Goal: Task Accomplishment & Management: Manage account settings

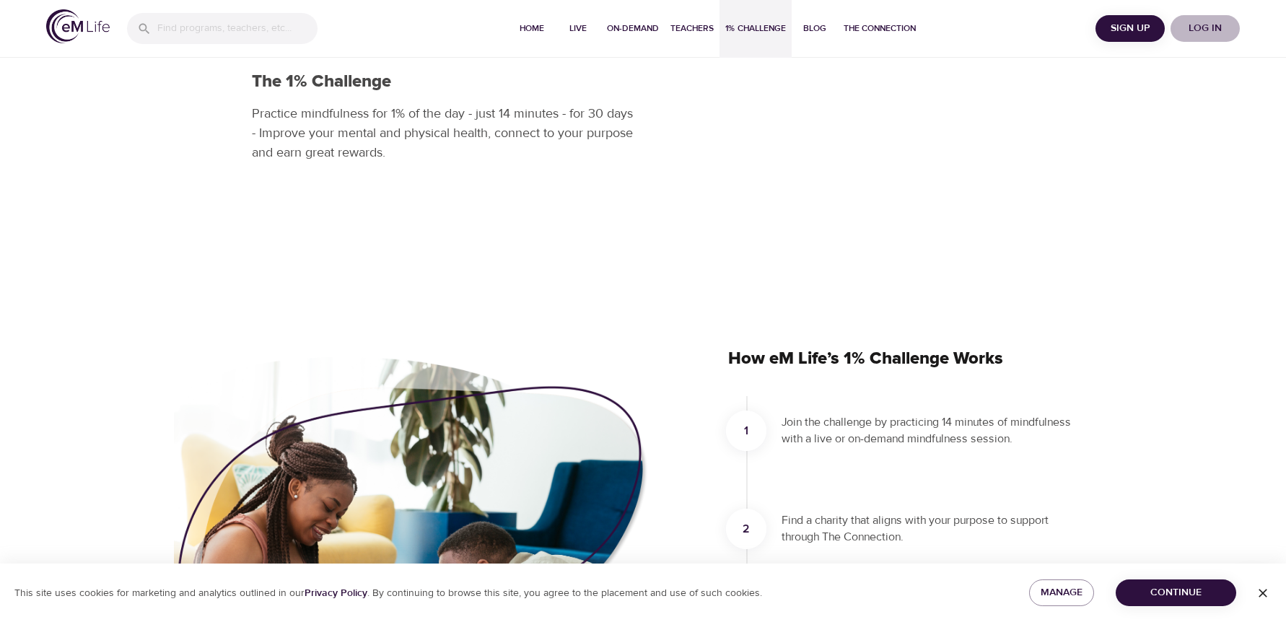
click at [1200, 30] on span "Log in" at bounding box center [1205, 28] width 58 height 18
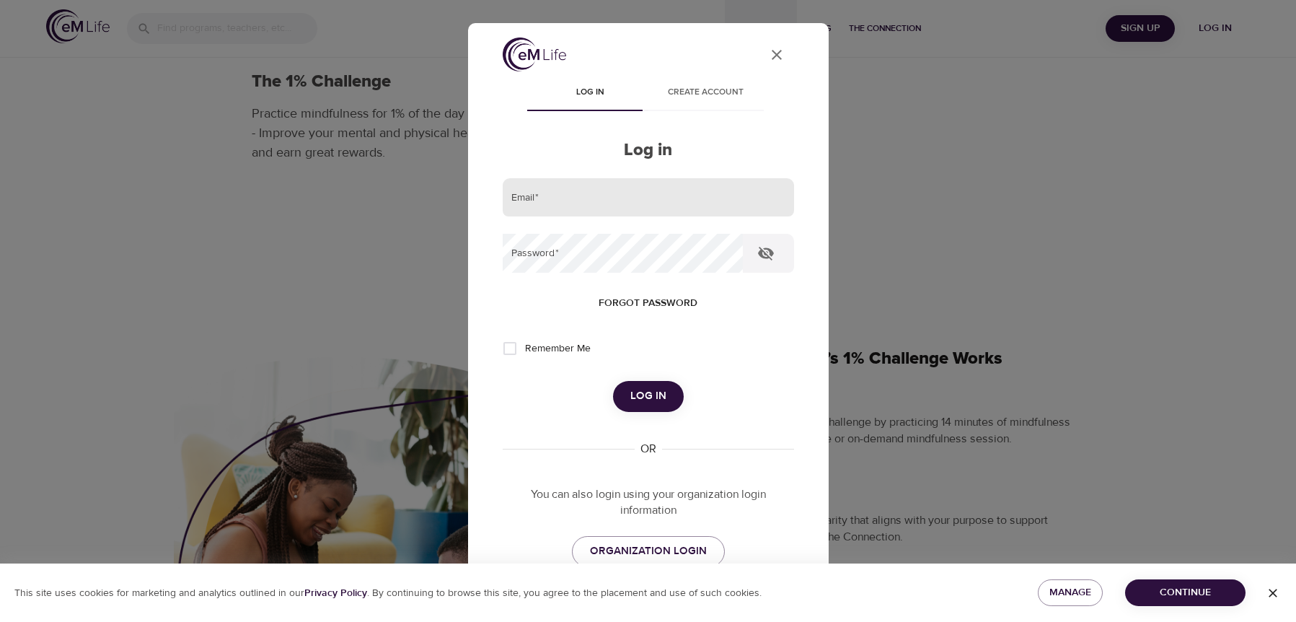
drag, startPoint x: 584, startPoint y: 210, endPoint x: 637, endPoint y: 200, distance: 53.6
click at [584, 210] on input "email" at bounding box center [648, 197] width 291 height 39
type input "[EMAIL_ADDRESS][DOMAIN_NAME]"
click at [613, 381] on button "Log in" at bounding box center [648, 396] width 71 height 30
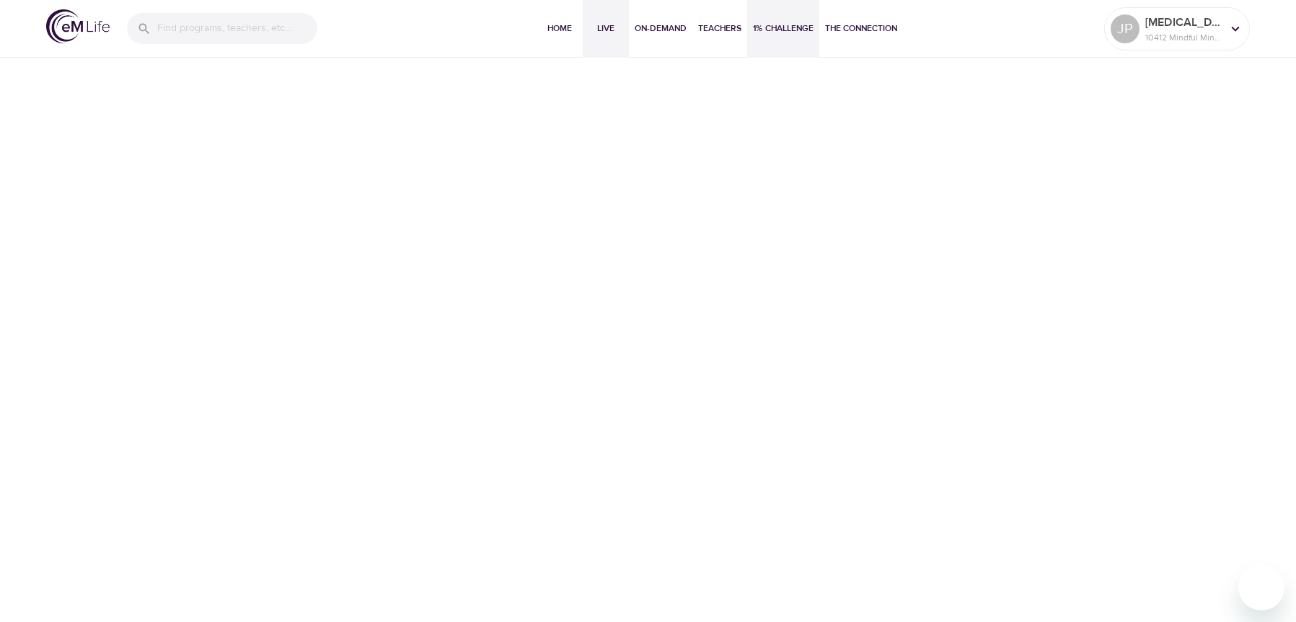
click at [602, 25] on span "Live" at bounding box center [606, 28] width 35 height 15
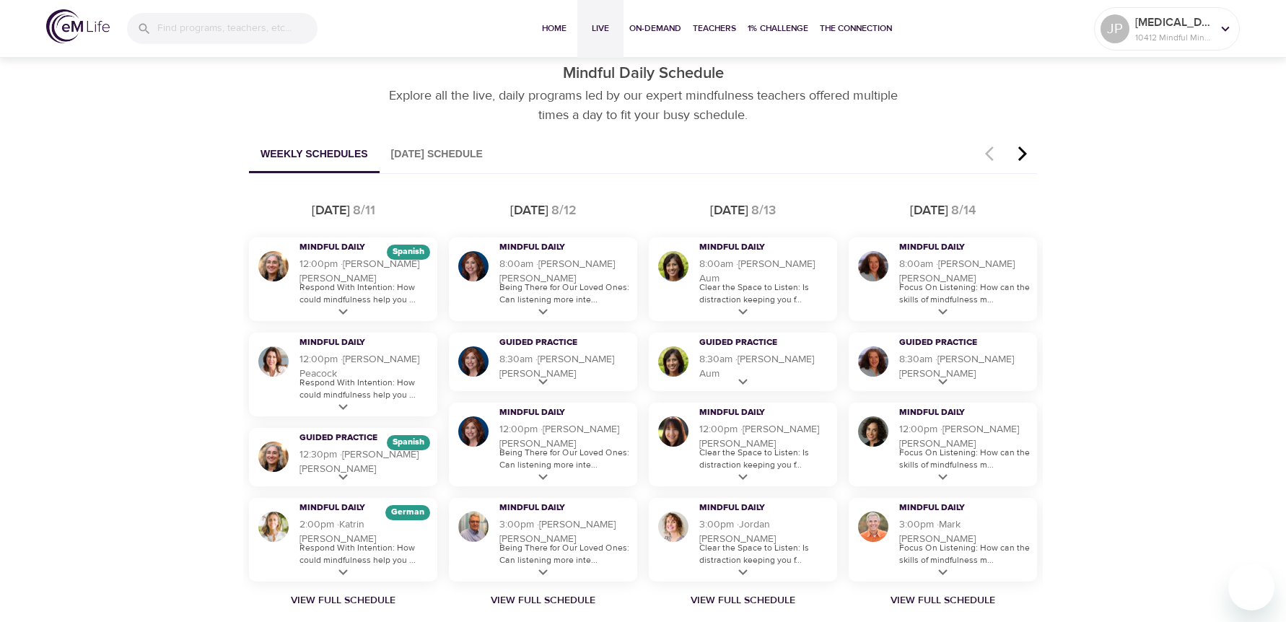
scroll to position [866, 0]
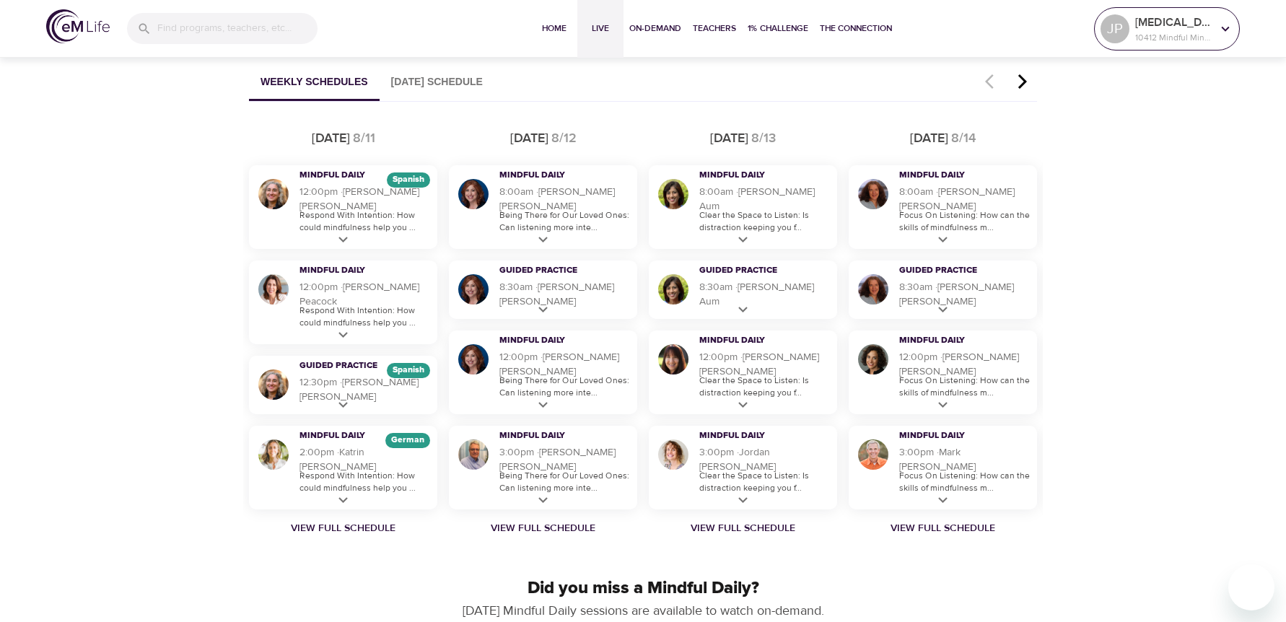
click at [1219, 33] on icon at bounding box center [1225, 29] width 16 height 16
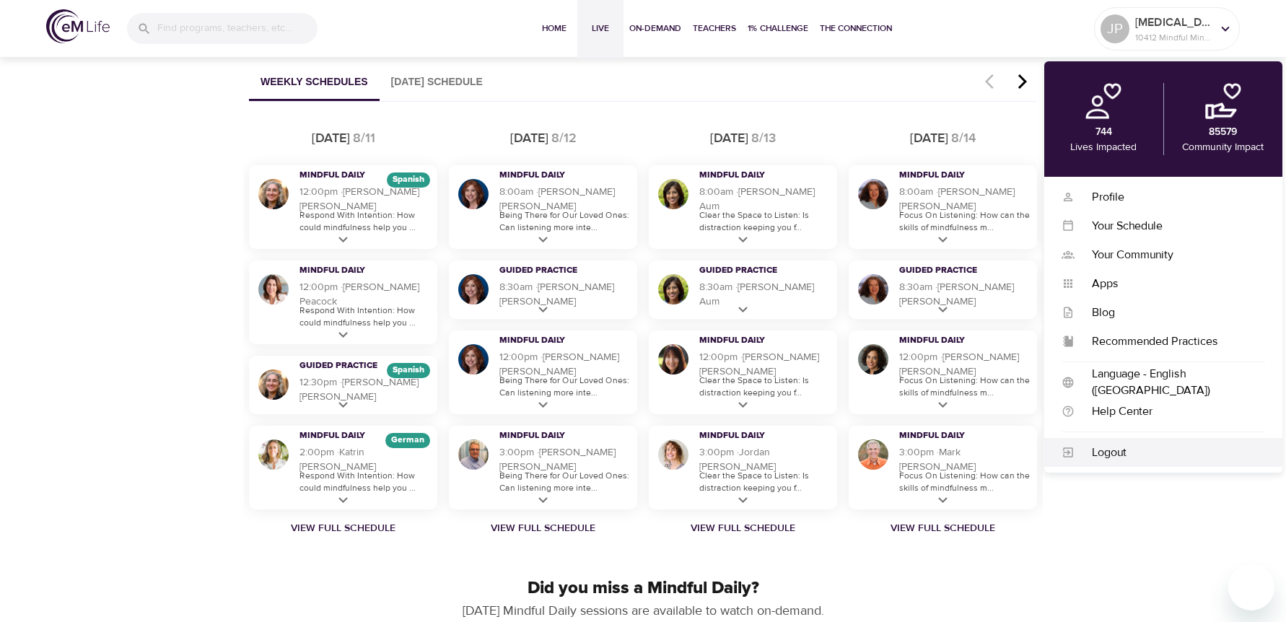
click at [1115, 457] on div "Logout" at bounding box center [1169, 452] width 190 height 17
